Goal: Transaction & Acquisition: Purchase product/service

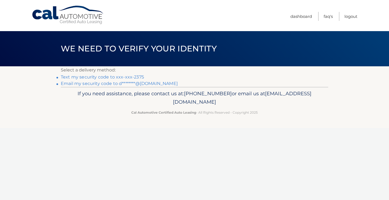
click at [127, 77] on link "Text my security code to xxx-xxx-2375" at bounding box center [102, 76] width 83 height 5
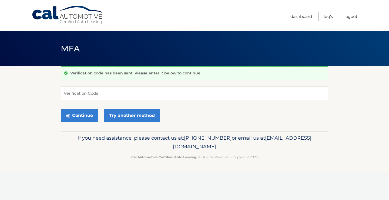
click at [103, 92] on input "Verification Code" at bounding box center [194, 93] width 267 height 14
type input "067418"
click at [61, 109] on button "Continue" at bounding box center [80, 116] width 38 height 14
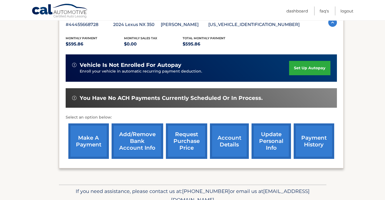
scroll to position [108, 0]
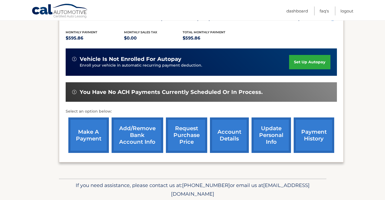
click at [88, 133] on link "make a payment" at bounding box center [88, 134] width 41 height 35
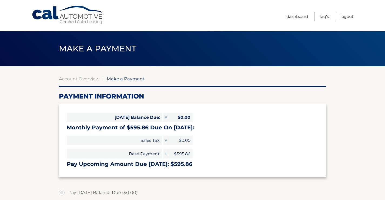
select select "NDhhNjMxYzItYWQ4Zi00NmY3LWJiYjctNWQwNmExNTA2NzIw"
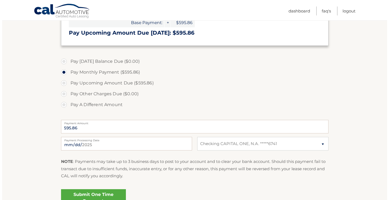
scroll to position [135, 0]
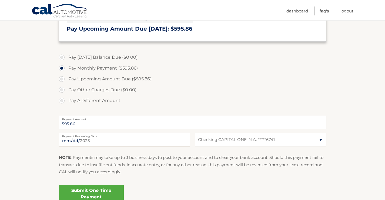
click at [87, 140] on input "2025-09-30" at bounding box center [124, 140] width 131 height 14
type input "2025-10-15"
click at [87, 192] on link "Submit One Time Payment" at bounding box center [91, 193] width 65 height 17
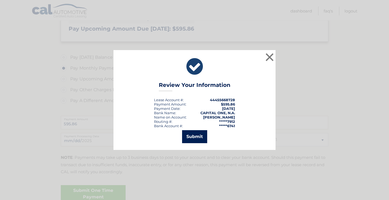
click at [188, 137] on button "Submit" at bounding box center [194, 136] width 25 height 13
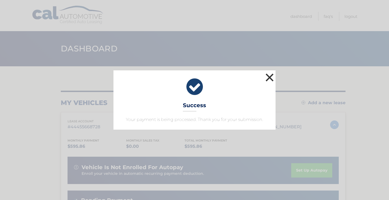
click at [268, 76] on button "×" at bounding box center [269, 77] width 11 height 11
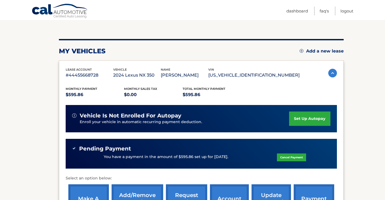
scroll to position [54, 0]
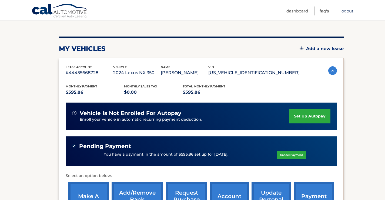
click at [350, 10] on link "Logout" at bounding box center [346, 10] width 13 height 9
